Goal: Task Accomplishment & Management: Use online tool/utility

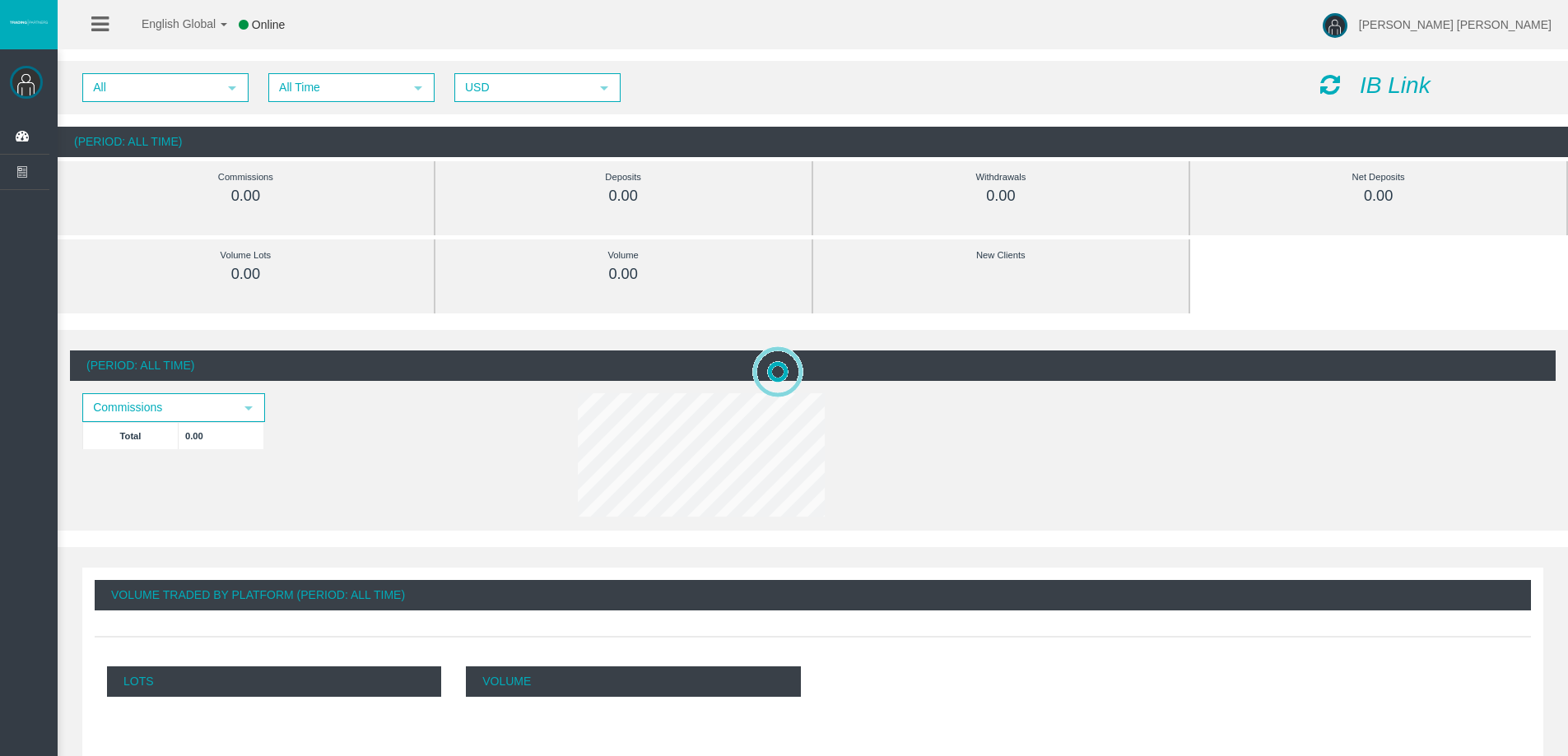
click at [1367, 83] on icon "IB Link" at bounding box center [1395, 85] width 70 height 25
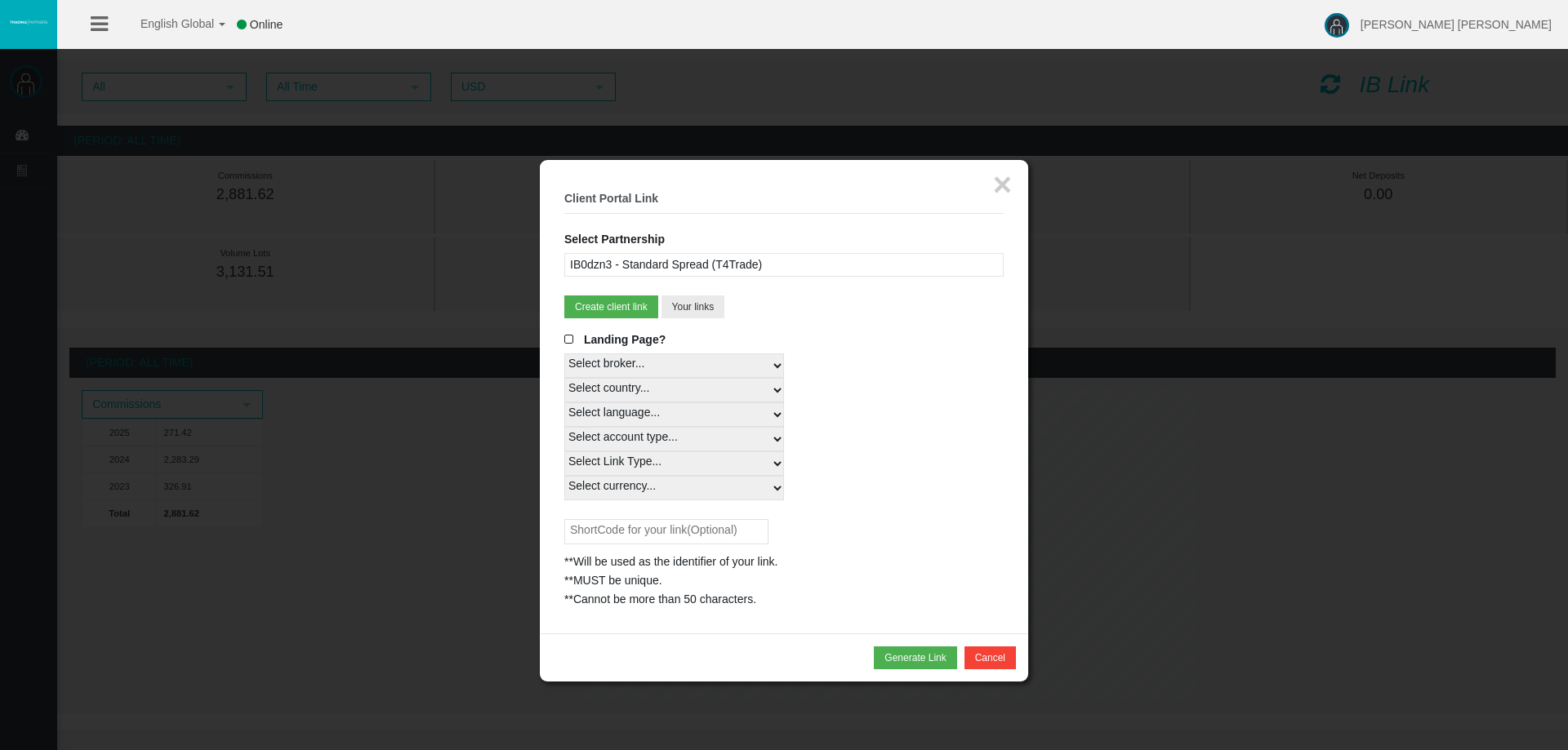
click at [723, 382] on select "Select country... Rest of the World" at bounding box center [674, 390] width 220 height 24
select select
click at [564, 378] on select "Select country... Rest of the World" at bounding box center [674, 390] width 220 height 24
click at [708, 411] on select "Select language... English Japanese Chinese Portuguese Spanish Czech German Fre…" at bounding box center [674, 414] width 220 height 24
select select
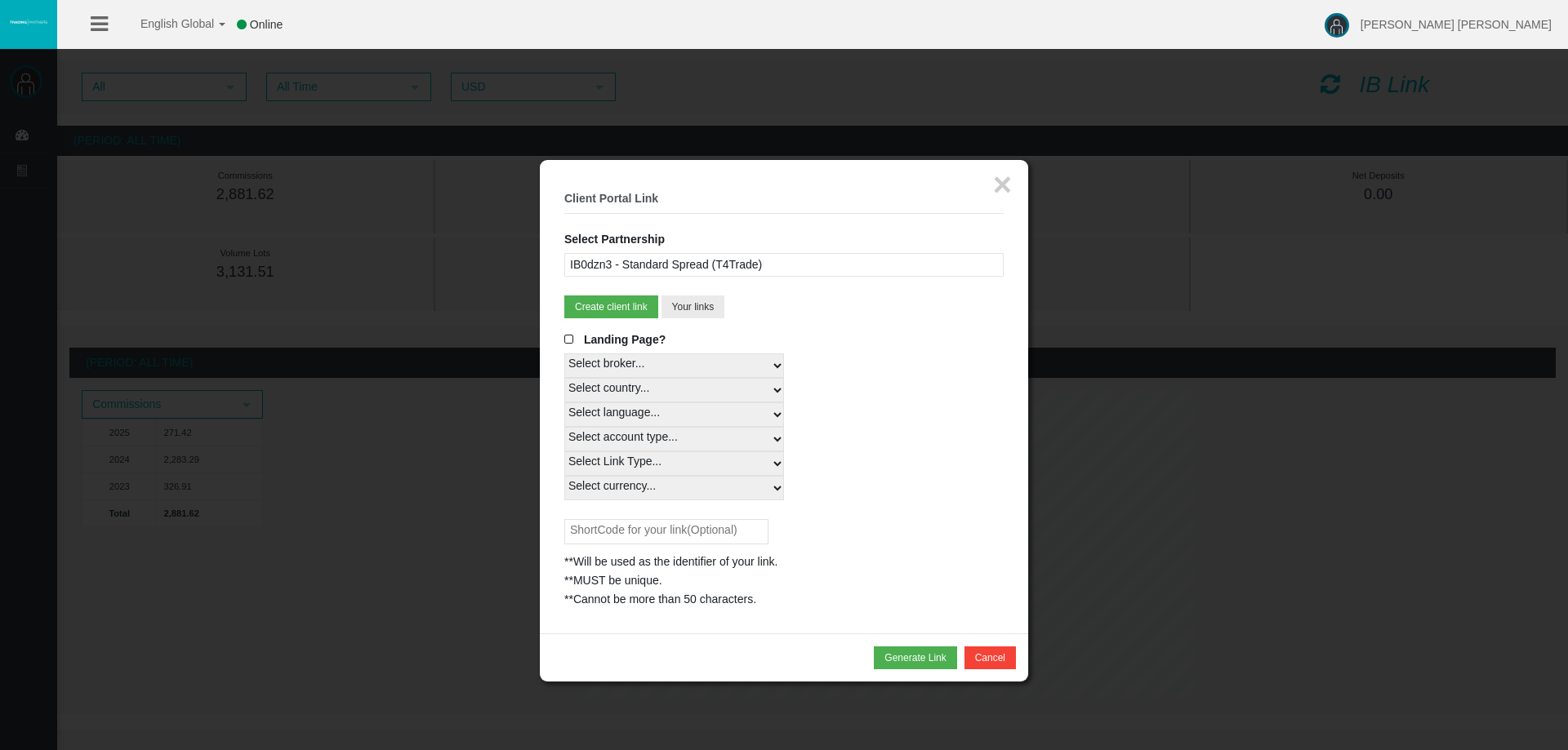
click at [564, 402] on select "Select language... English Japanese Chinese Portuguese Spanish Czech German Fre…" at bounding box center [674, 414] width 220 height 24
click at [705, 439] on select "Select account type... All Platforms MT4 LiveFixedSpreadAccount MT4 LiveFloatin…" at bounding box center [674, 439] width 220 height 24
select select
click at [564, 427] on select "Select account type... All Platforms MT4 LiveFixedSpreadAccount MT4 LiveFloatin…" at bounding box center [674, 439] width 220 height 24
click at [692, 458] on select "Select Link Type... Real" at bounding box center [674, 463] width 220 height 24
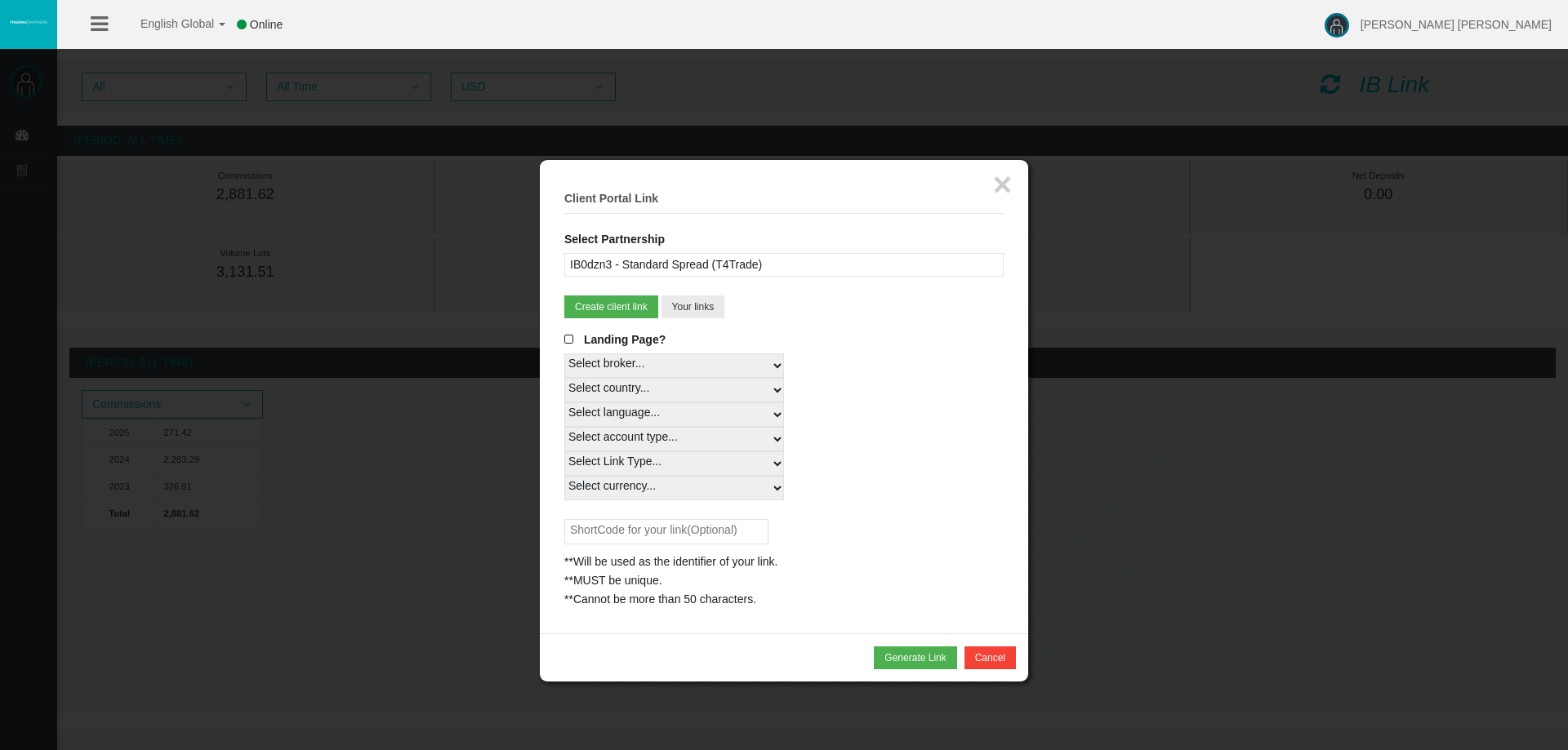
click at [692, 458] on select "Select Link Type... Real" at bounding box center [674, 463] width 220 height 24
click at [691, 489] on select "Select currency... All Currencies" at bounding box center [674, 487] width 220 height 24
select select "All Currencies"
click at [564, 476] on select "Select currency... All Currencies" at bounding box center [674, 487] width 220 height 24
click at [694, 461] on select "Select Link Type... Real" at bounding box center [674, 463] width 220 height 24
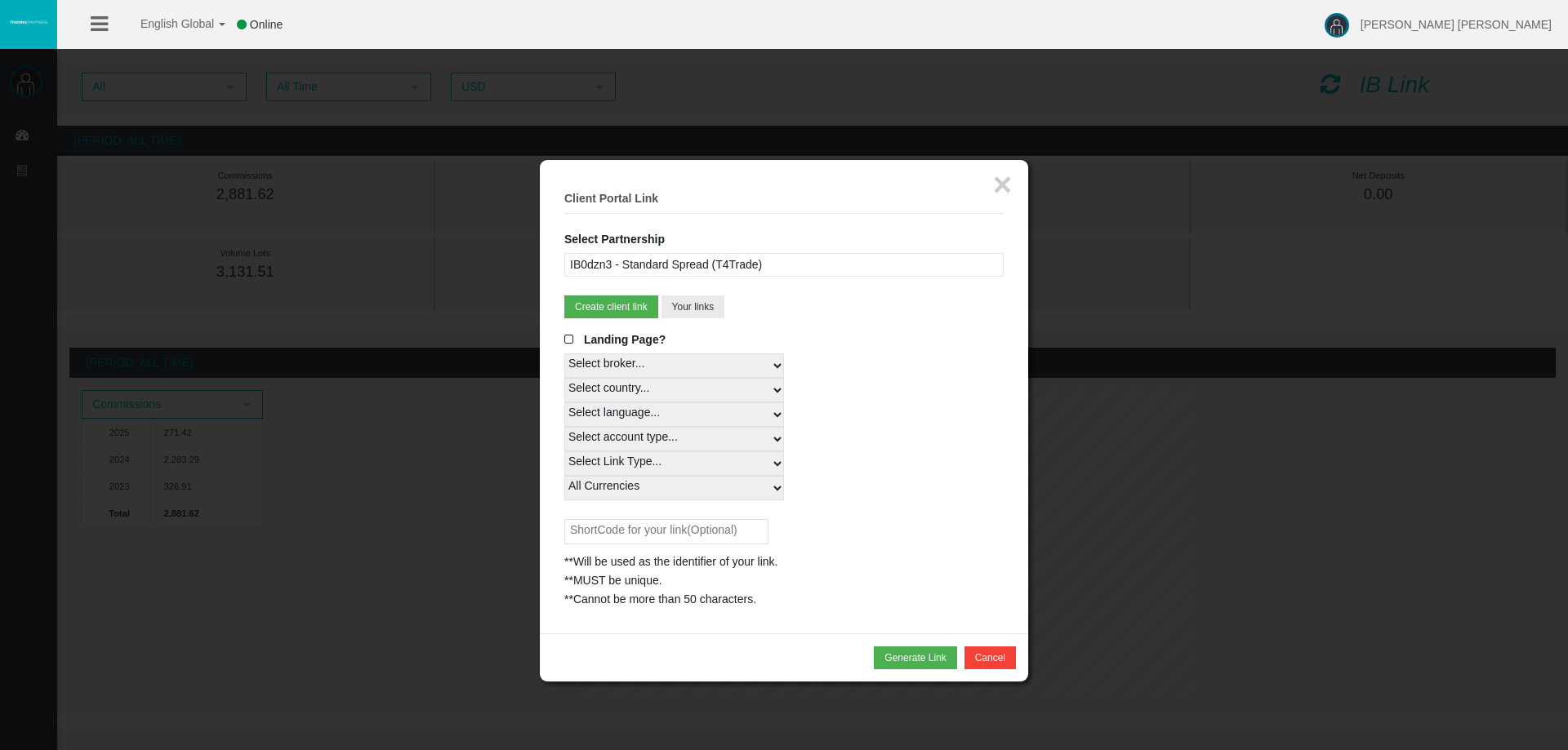
click at [564, 452] on select "Select Link Type... Real" at bounding box center [674, 463] width 220 height 24
click at [684, 456] on select "Select Link Type... Real" at bounding box center [674, 463] width 220 height 24
click at [994, 184] on button "×" at bounding box center [1001, 185] width 18 height 33
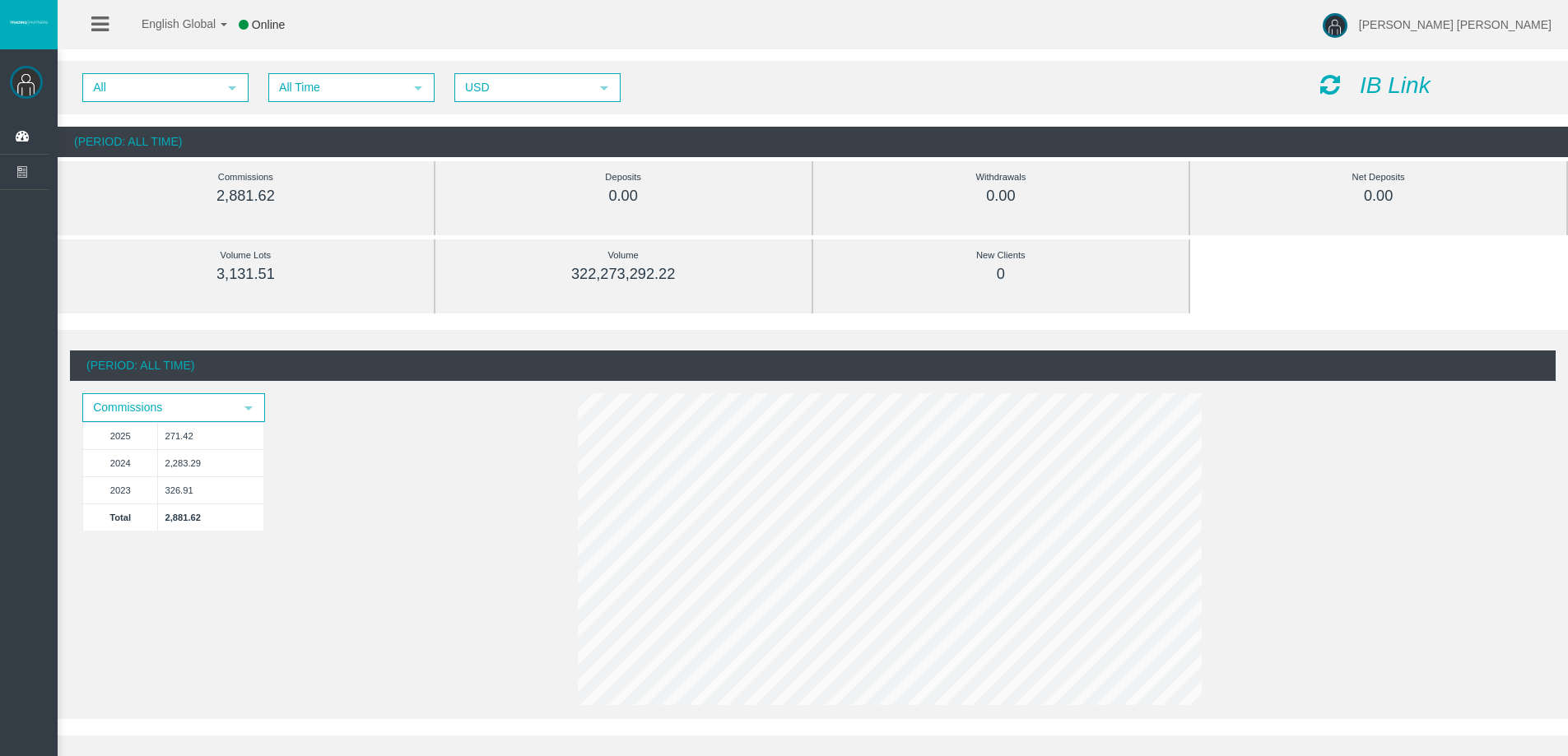
click at [1377, 83] on icon "IB Link" at bounding box center [1395, 85] width 70 height 25
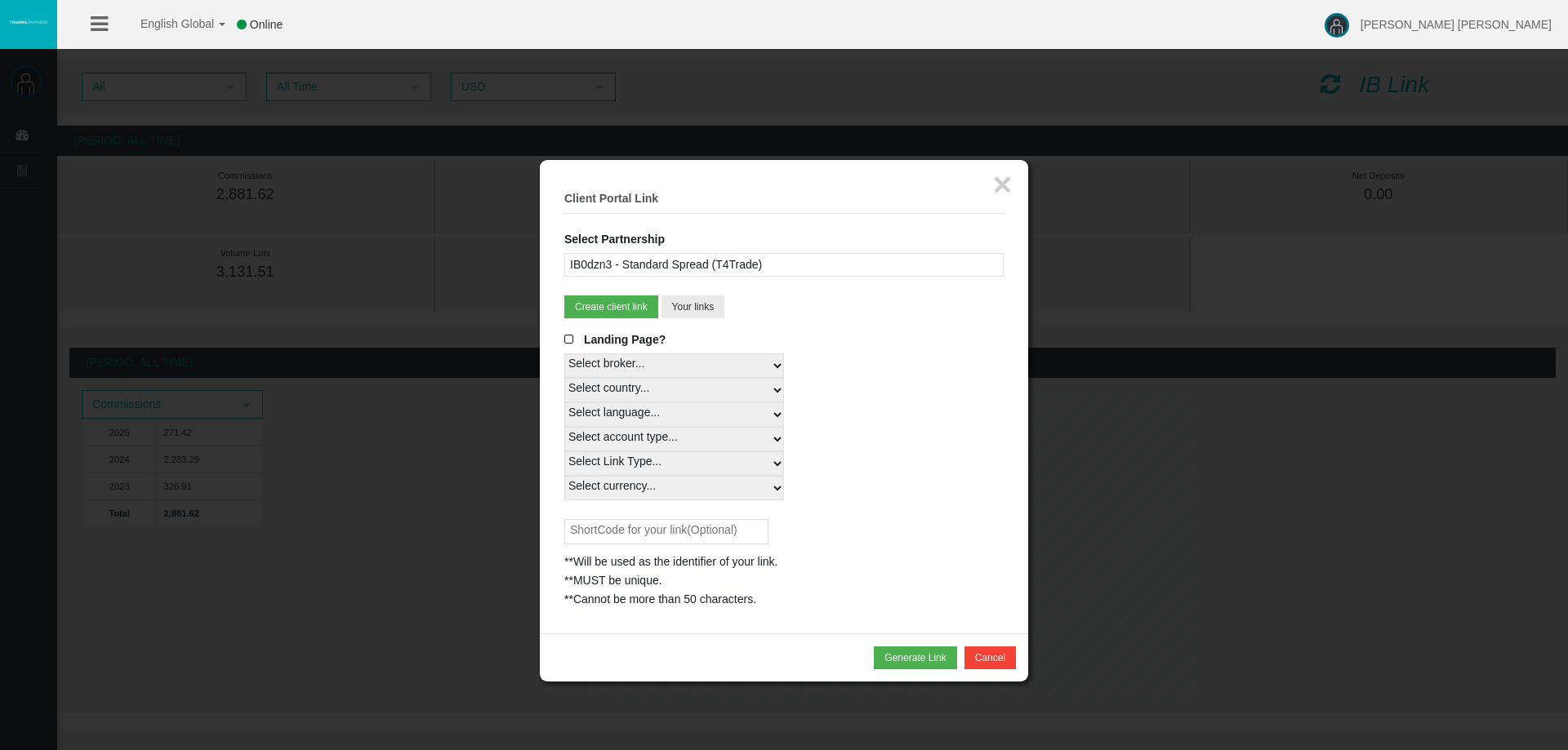
click at [774, 365] on select "Select broker... T4Trade" at bounding box center [674, 365] width 220 height 24
click at [564, 354] on select "Select broker... T4Trade" at bounding box center [674, 365] width 220 height 24
click at [745, 410] on select "Select language... English Japanese Chinese Portuguese Spanish Czech German Fre…" at bounding box center [674, 414] width 220 height 24
select select
click at [564, 402] on select "Select language... English Japanese Chinese Portuguese Spanish Czech German Fre…" at bounding box center [674, 414] width 220 height 24
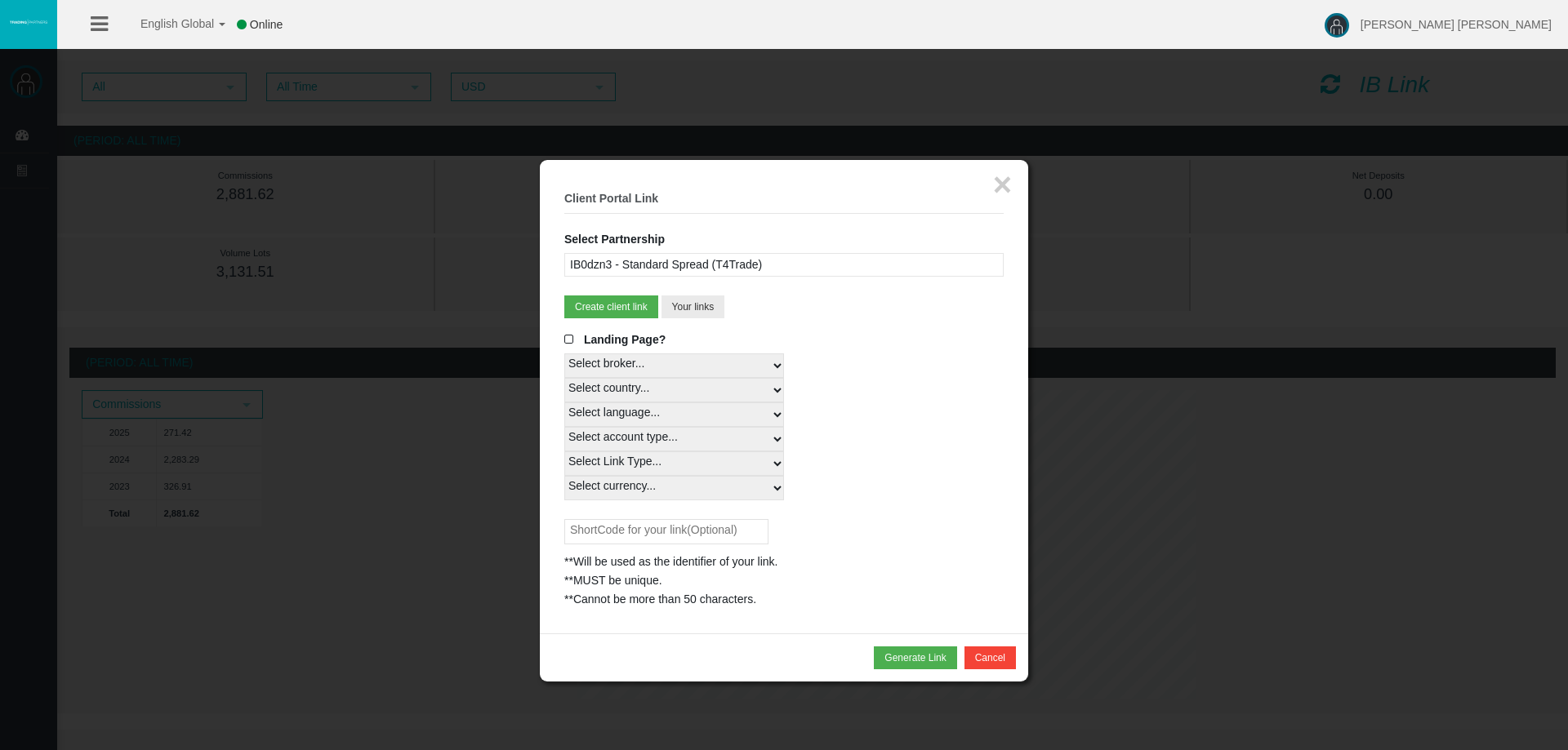
click at [750, 386] on select "Select country... Rest of the World" at bounding box center [674, 390] width 220 height 24
select select
click at [564, 378] on select "Select country... Rest of the World" at bounding box center [674, 390] width 220 height 24
click at [662, 445] on select "Select account type... All Platforms MT4 LiveFixedSpreadAccount MT4 LiveFloatin…" at bounding box center [674, 439] width 220 height 24
select select
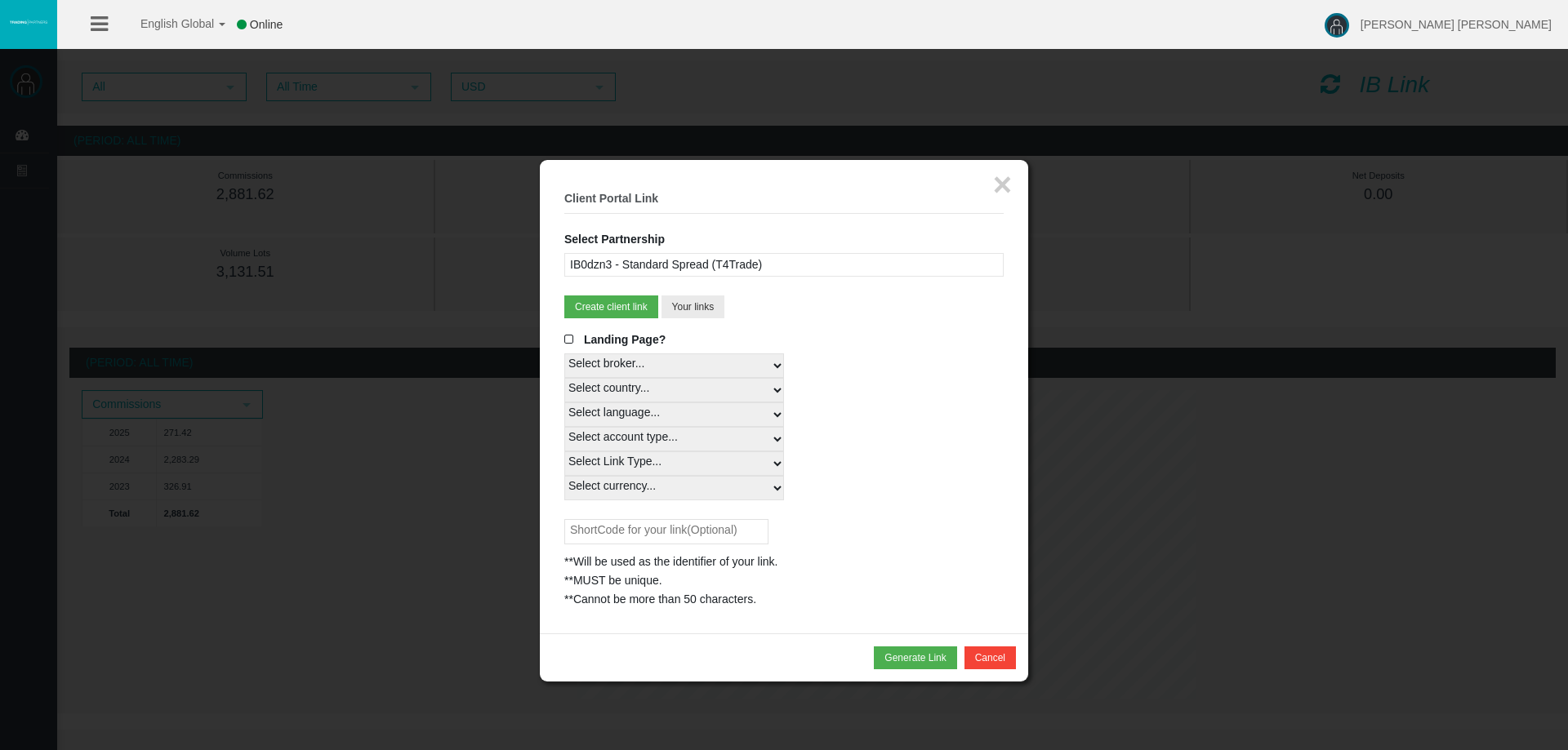
click at [564, 427] on select "Select account type... All Platforms MT4 LiveFixedSpreadAccount MT4 LiveFloatin…" at bounding box center [674, 439] width 220 height 24
click at [673, 464] on select "Select Link Type... Real" at bounding box center [674, 463] width 220 height 24
select select "Real"
click at [564, 452] on select "Select Link Type... Real" at bounding box center [674, 463] width 220 height 24
click at [669, 484] on select "Select currency... All Currencies EUR GBP USD" at bounding box center [674, 487] width 220 height 24
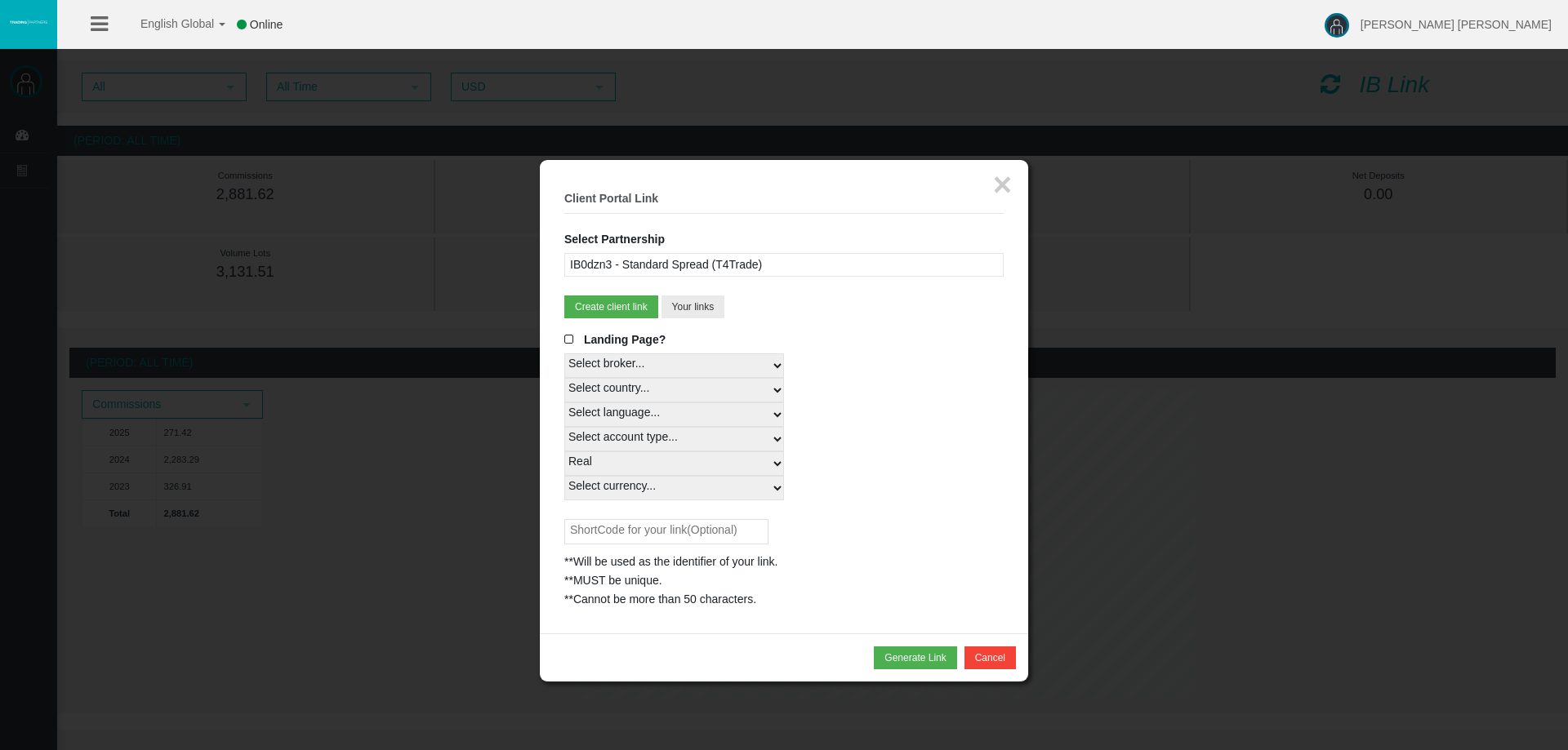
select select "All Currencies"
click at [564, 476] on select "Select currency... All Currencies EUR GBP USD" at bounding box center [674, 487] width 220 height 24
click at [662, 463] on select "Select Link Type... Real" at bounding box center [674, 463] width 220 height 24
click at [564, 452] on select "Select Link Type... Real" at bounding box center [674, 463] width 220 height 24
click at [923, 654] on button "Generate Link" at bounding box center [914, 658] width 82 height 23
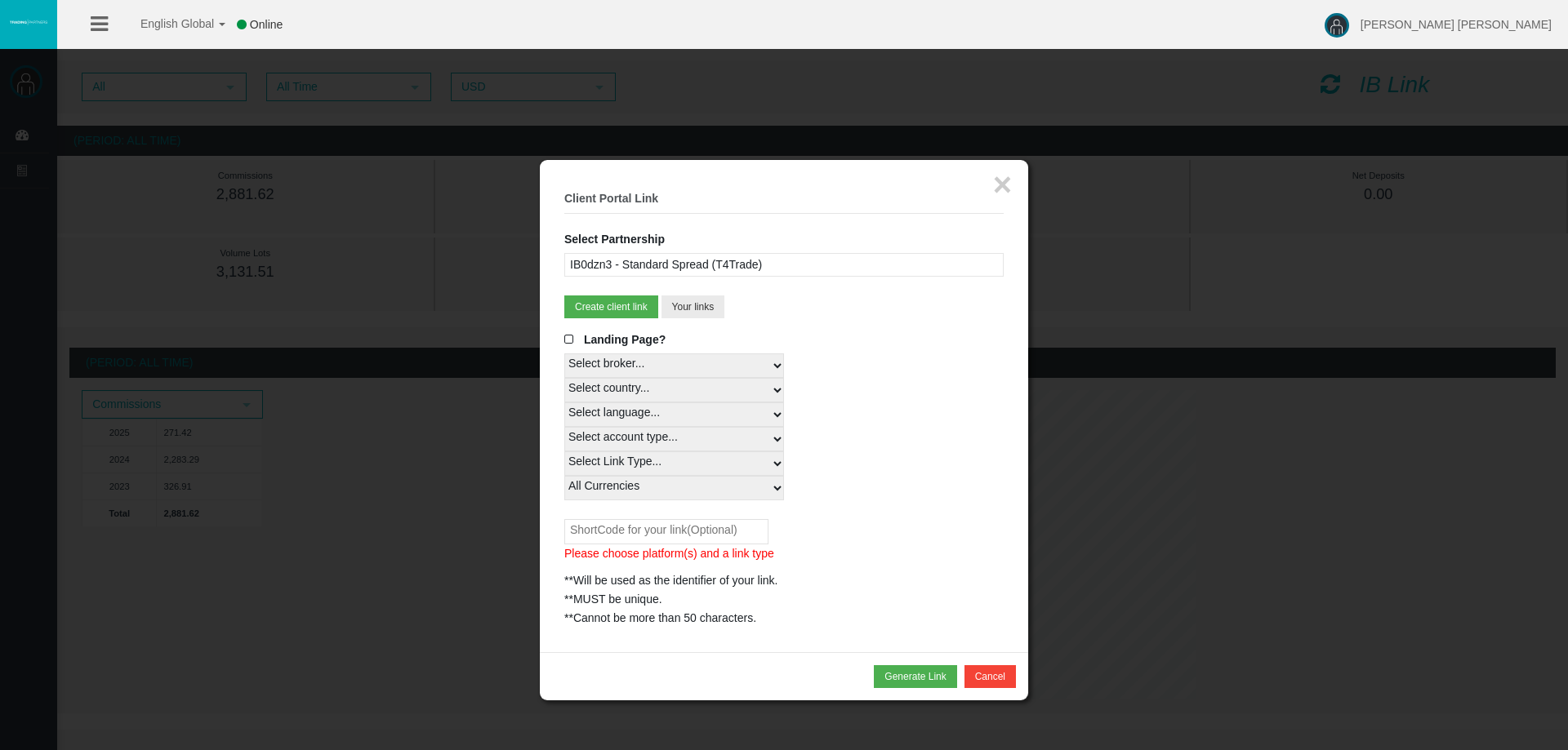
click at [649, 456] on select "Select Link Type... Real" at bounding box center [674, 463] width 220 height 24
select select "Real"
click at [564, 452] on select "Select Link Type... Real" at bounding box center [674, 463] width 220 height 24
click at [896, 679] on button "Generate Link" at bounding box center [914, 677] width 82 height 23
click at [574, 616] on div at bounding box center [571, 618] width 15 height 12
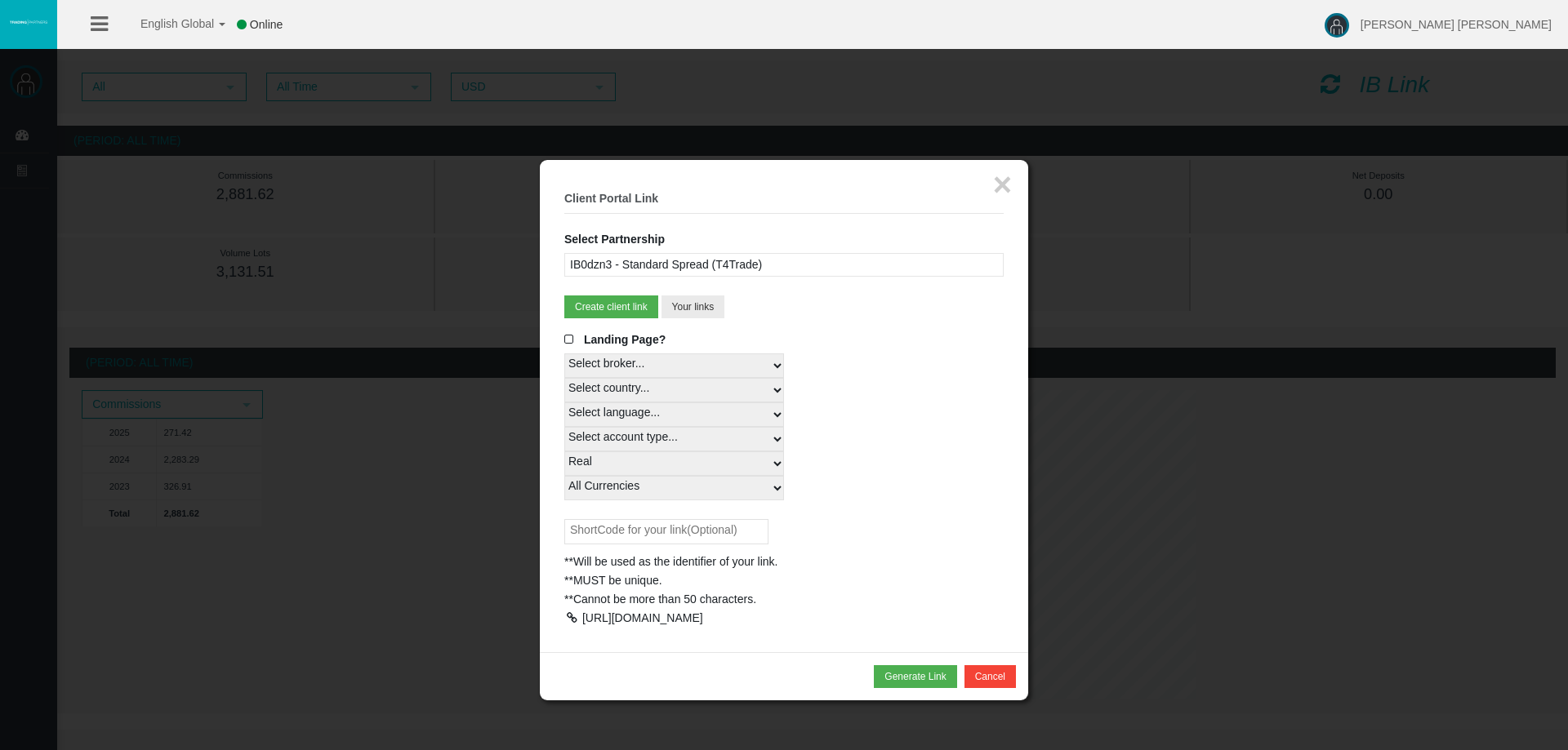
click at [511, 221] on div at bounding box center [784, 375] width 1568 height 750
click at [1006, 187] on button "×" at bounding box center [1001, 185] width 18 height 33
